Goal: Task Accomplishment & Management: Manage account settings

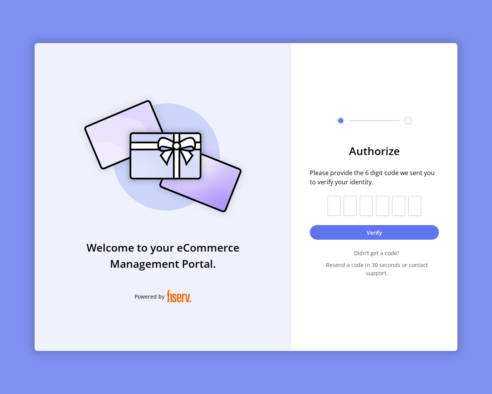
type input "*"
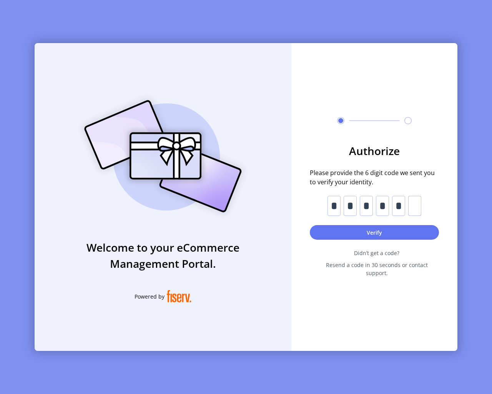
type input "*"
